Goal: Check status: Check status

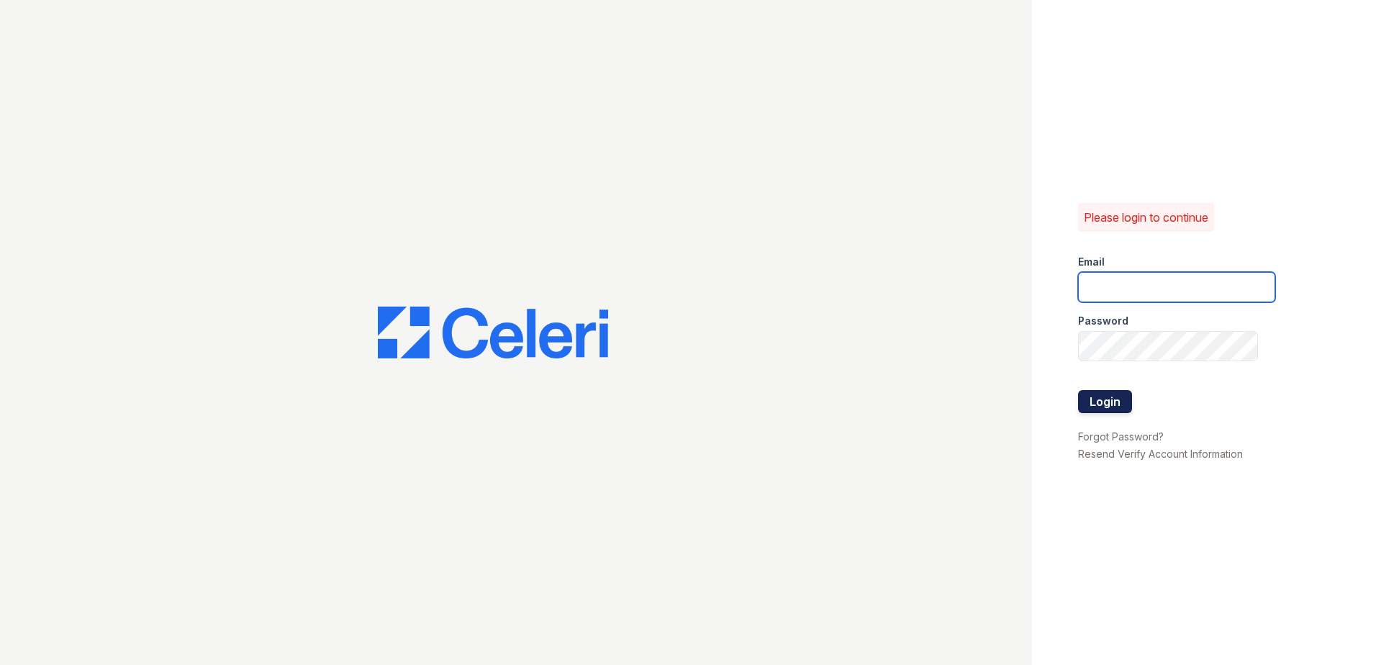
type input "renewnottingham@trinity-pm.com"
click at [1113, 400] on button "Login" at bounding box center [1105, 401] width 54 height 23
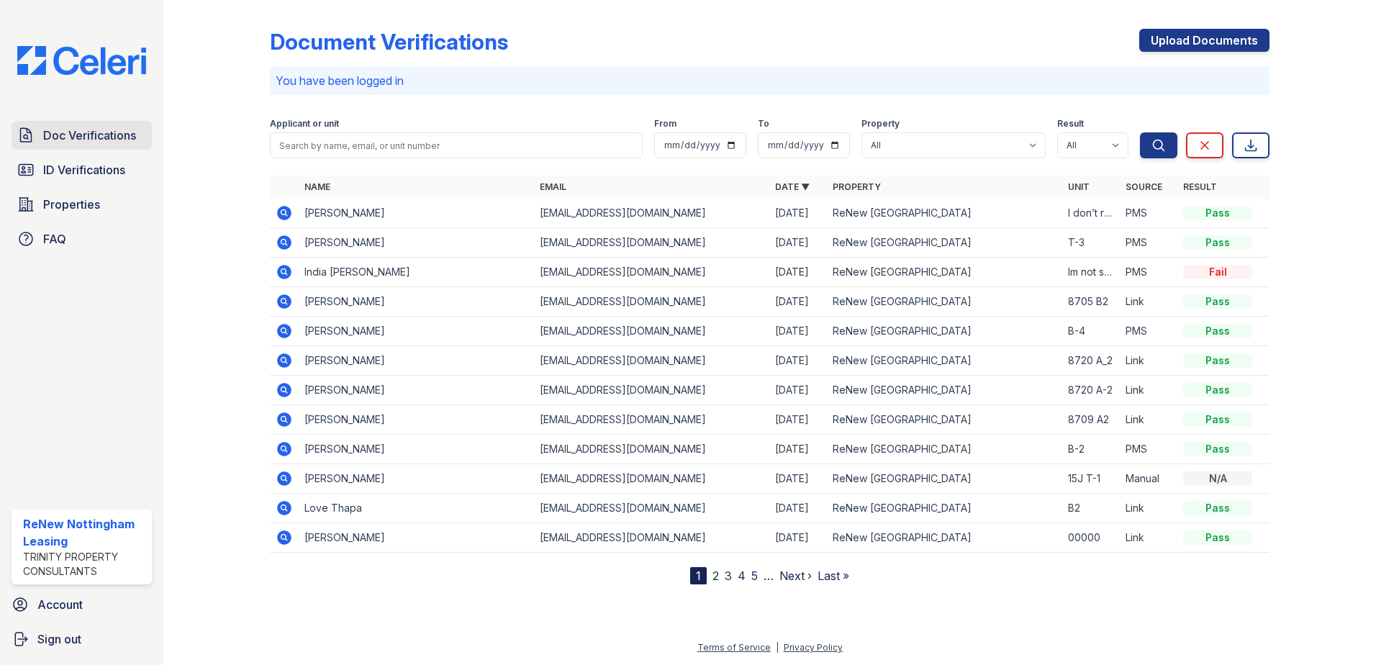
click at [87, 144] on span "Doc Verifications" at bounding box center [89, 135] width 93 height 17
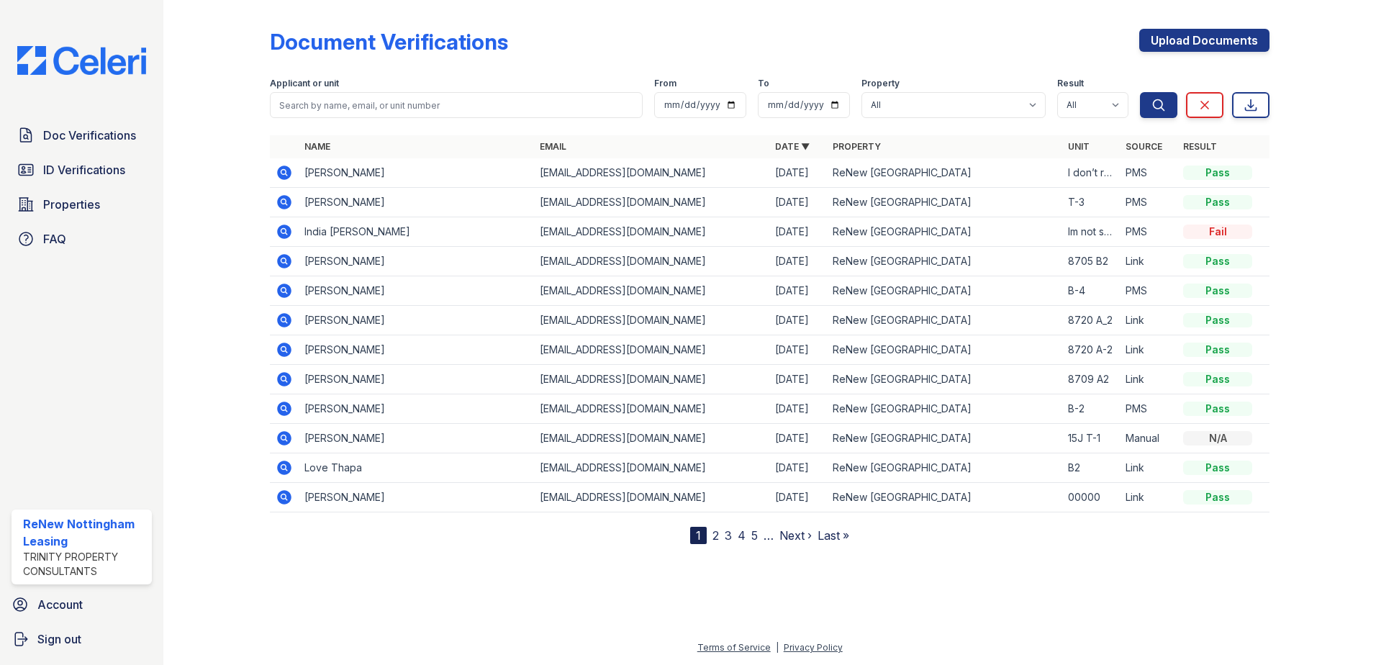
click at [284, 230] on icon at bounding box center [283, 231] width 4 height 4
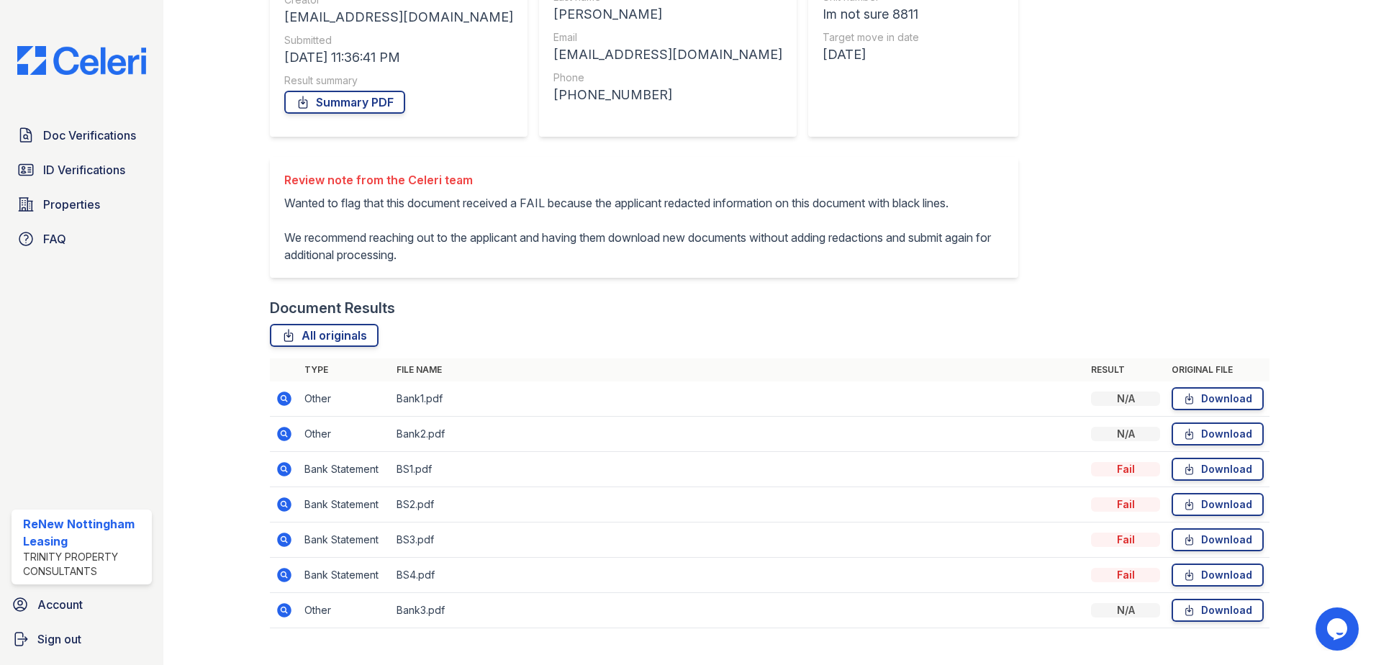
scroll to position [216, 0]
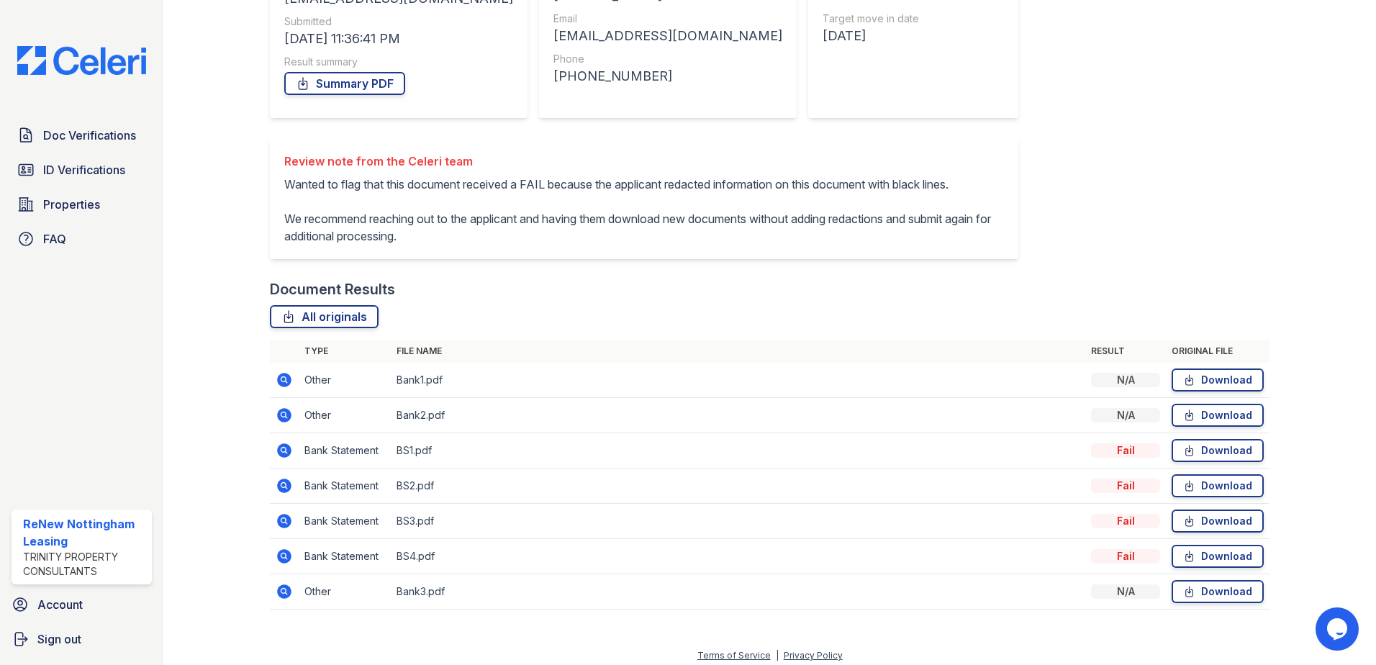
click at [285, 530] on icon at bounding box center [284, 520] width 17 height 17
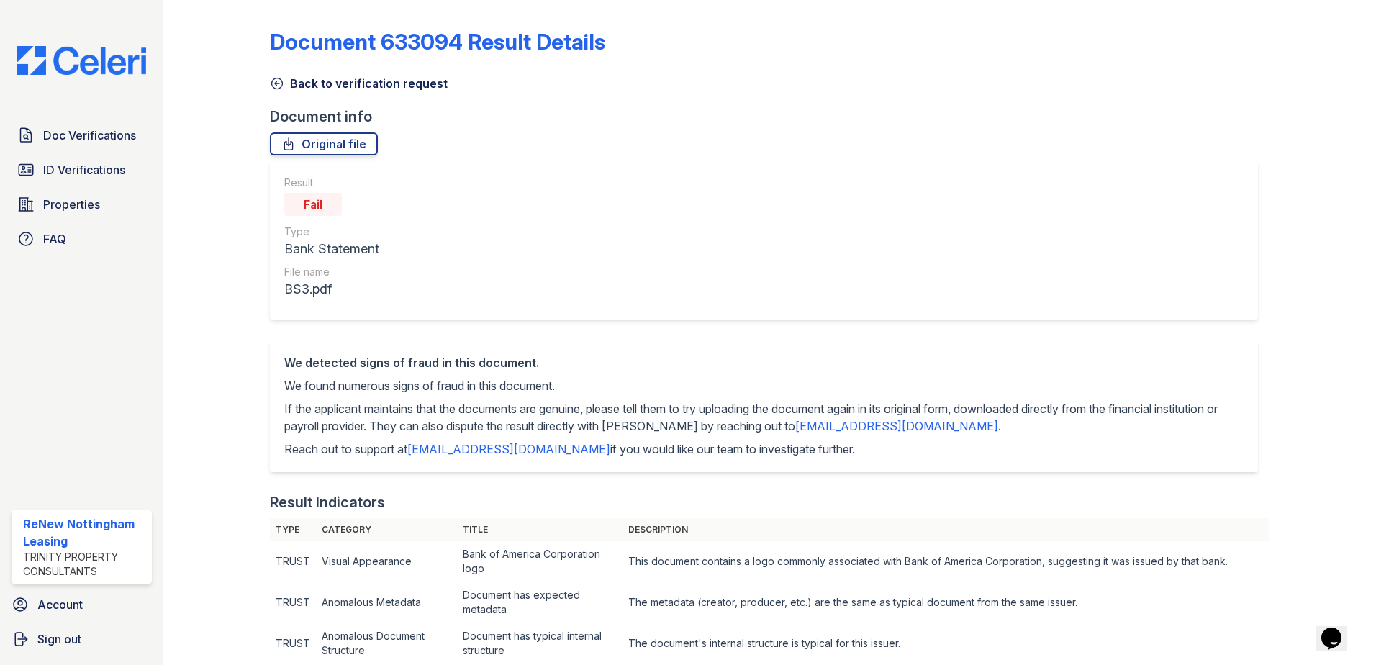
click at [279, 83] on icon at bounding box center [277, 83] width 14 height 14
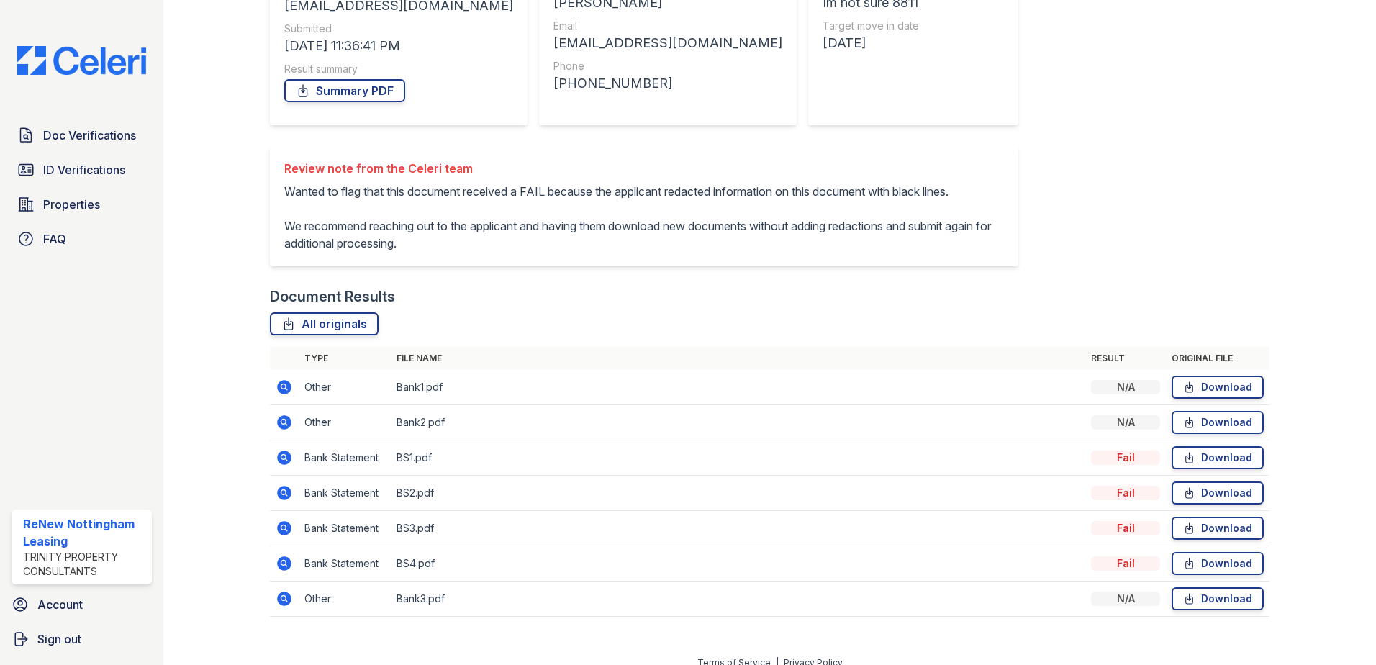
scroll to position [216, 0]
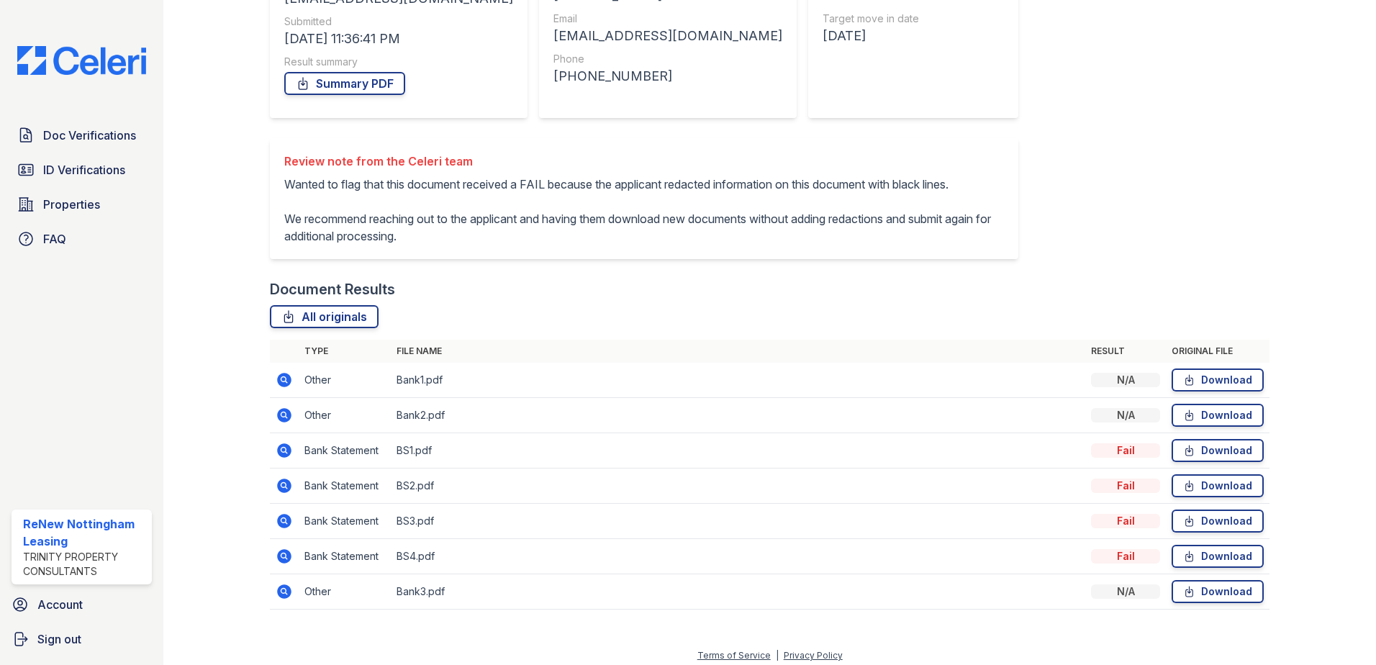
click at [282, 592] on icon at bounding box center [283, 591] width 4 height 4
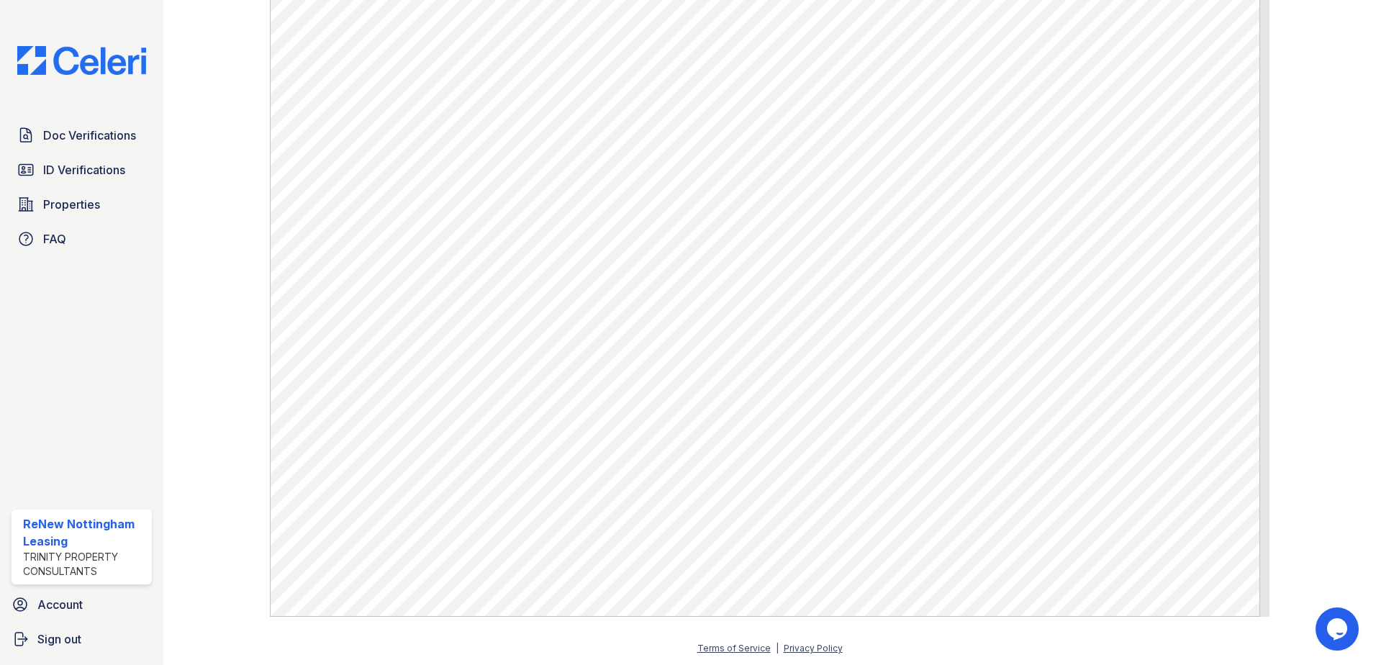
scroll to position [521, 0]
click at [63, 142] on span "Doc Verifications" at bounding box center [89, 135] width 93 height 17
